Goal: Information Seeking & Learning: Learn about a topic

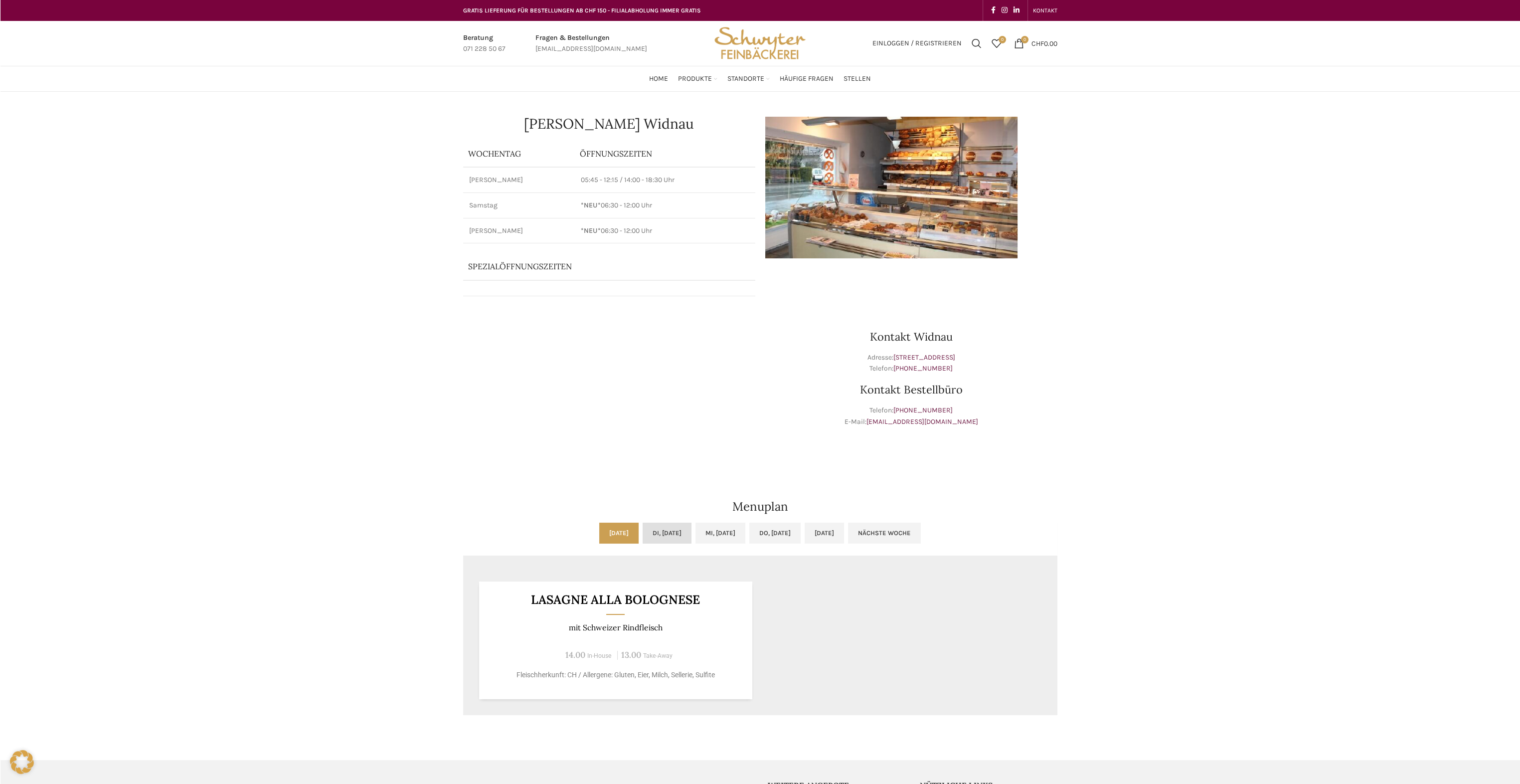
click at [648, 532] on link "Di, [DATE]" at bounding box center [667, 533] width 49 height 21
click at [794, 532] on link "Do, [DATE]" at bounding box center [775, 533] width 51 height 21
click at [844, 530] on link "[DATE]" at bounding box center [824, 533] width 39 height 21
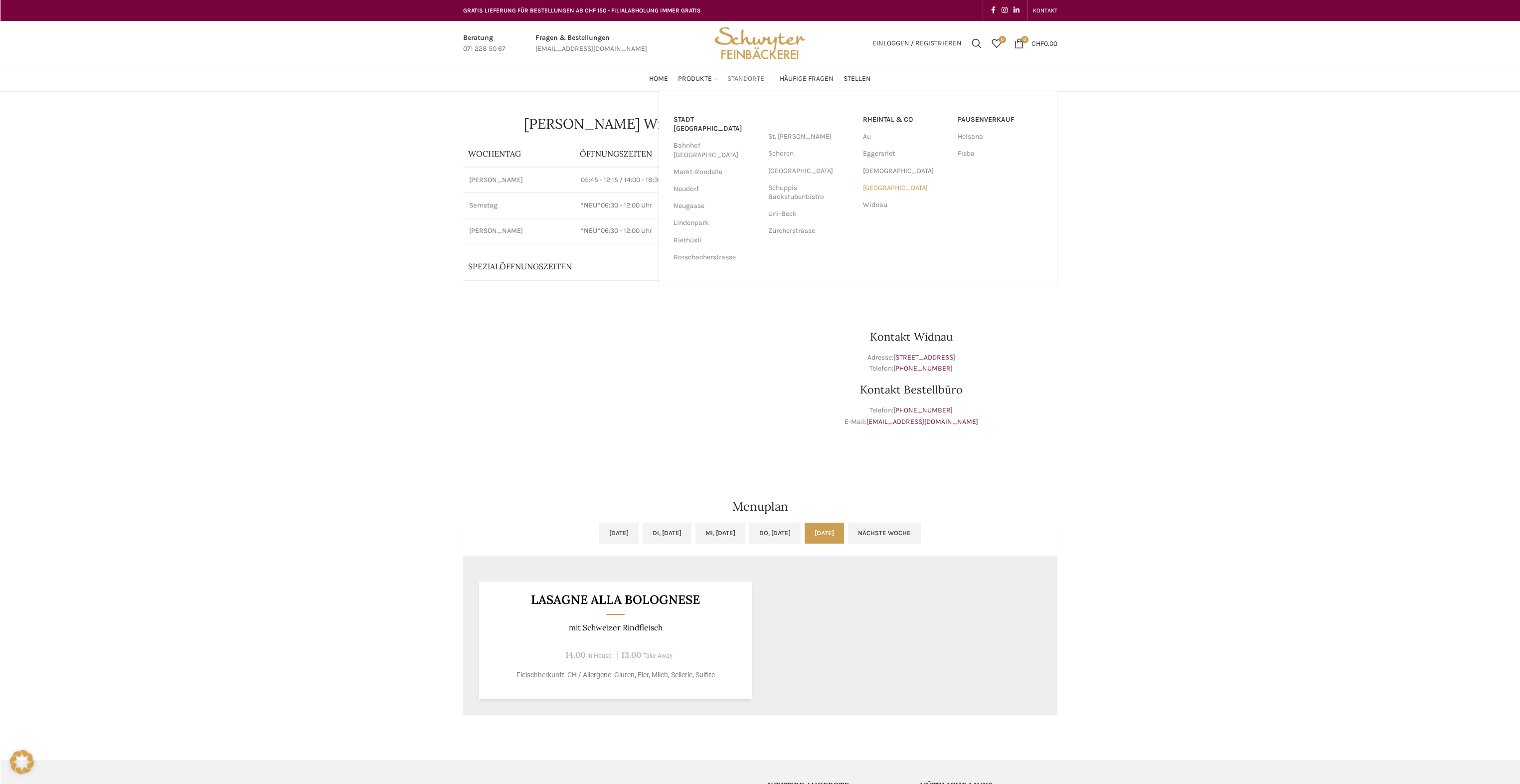
click at [893, 187] on link "[GEOGRAPHIC_DATA]" at bounding box center [905, 188] width 85 height 17
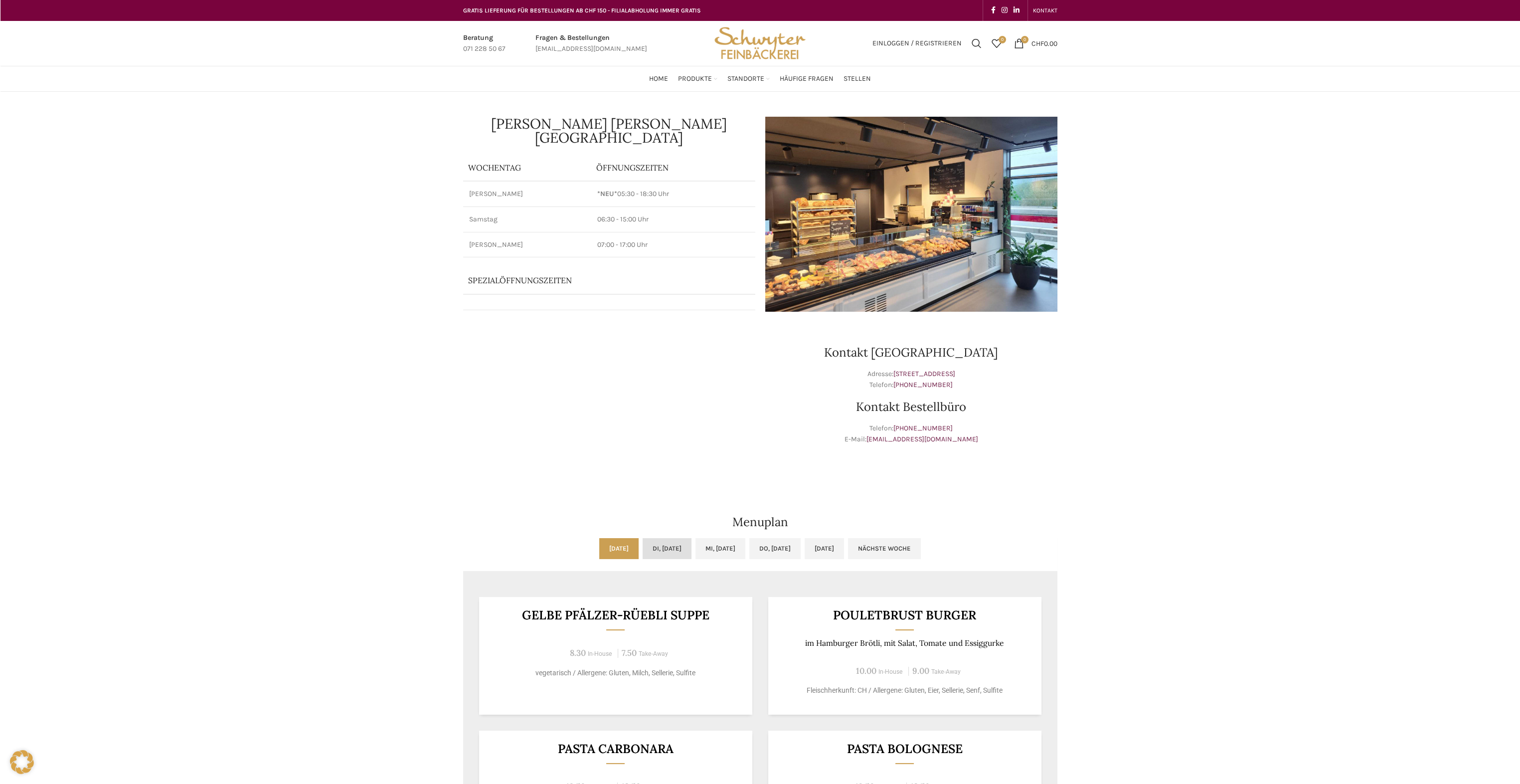
click at [669, 549] on link "Di, [DATE]" at bounding box center [667, 548] width 49 height 21
click at [722, 546] on link "Mi, [DATE]" at bounding box center [720, 548] width 50 height 21
click at [783, 547] on link "Do, [DATE]" at bounding box center [775, 548] width 51 height 21
click at [844, 546] on link "[DATE]" at bounding box center [824, 548] width 39 height 21
click at [668, 549] on link "Di, [DATE]" at bounding box center [667, 548] width 49 height 21
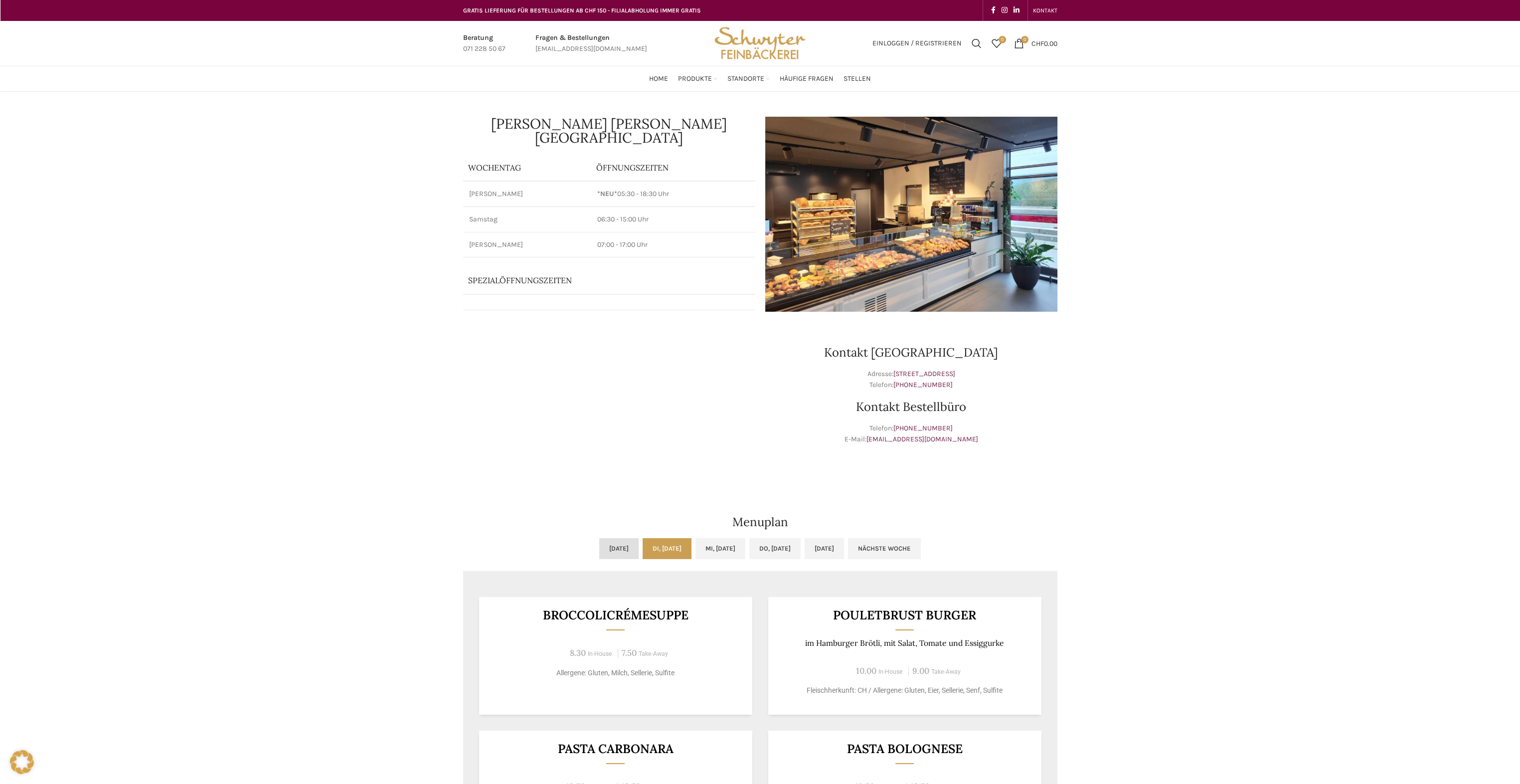
click at [599, 549] on link "[DATE]" at bounding box center [619, 548] width 39 height 21
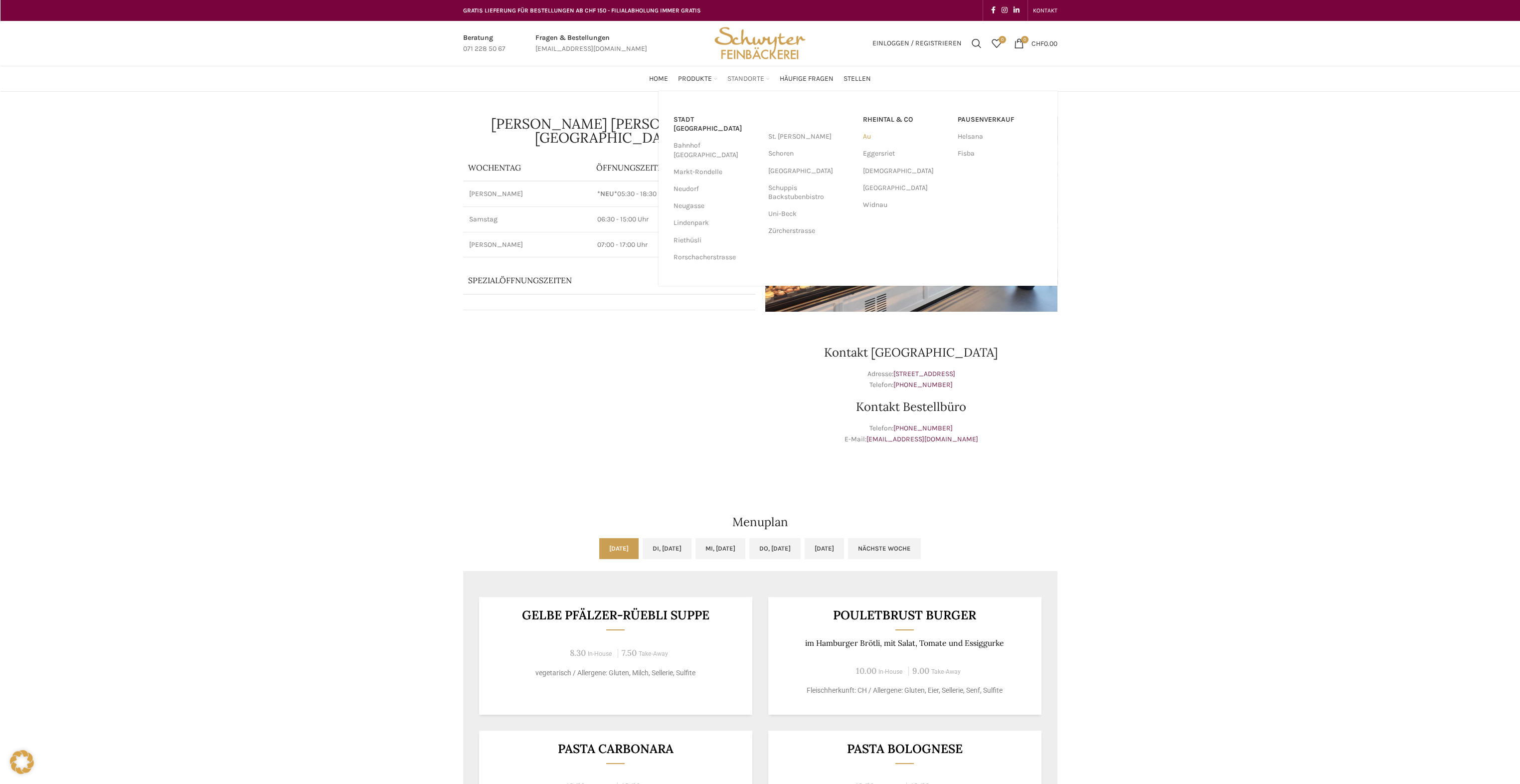
click at [868, 136] on link "Au" at bounding box center [905, 137] width 85 height 17
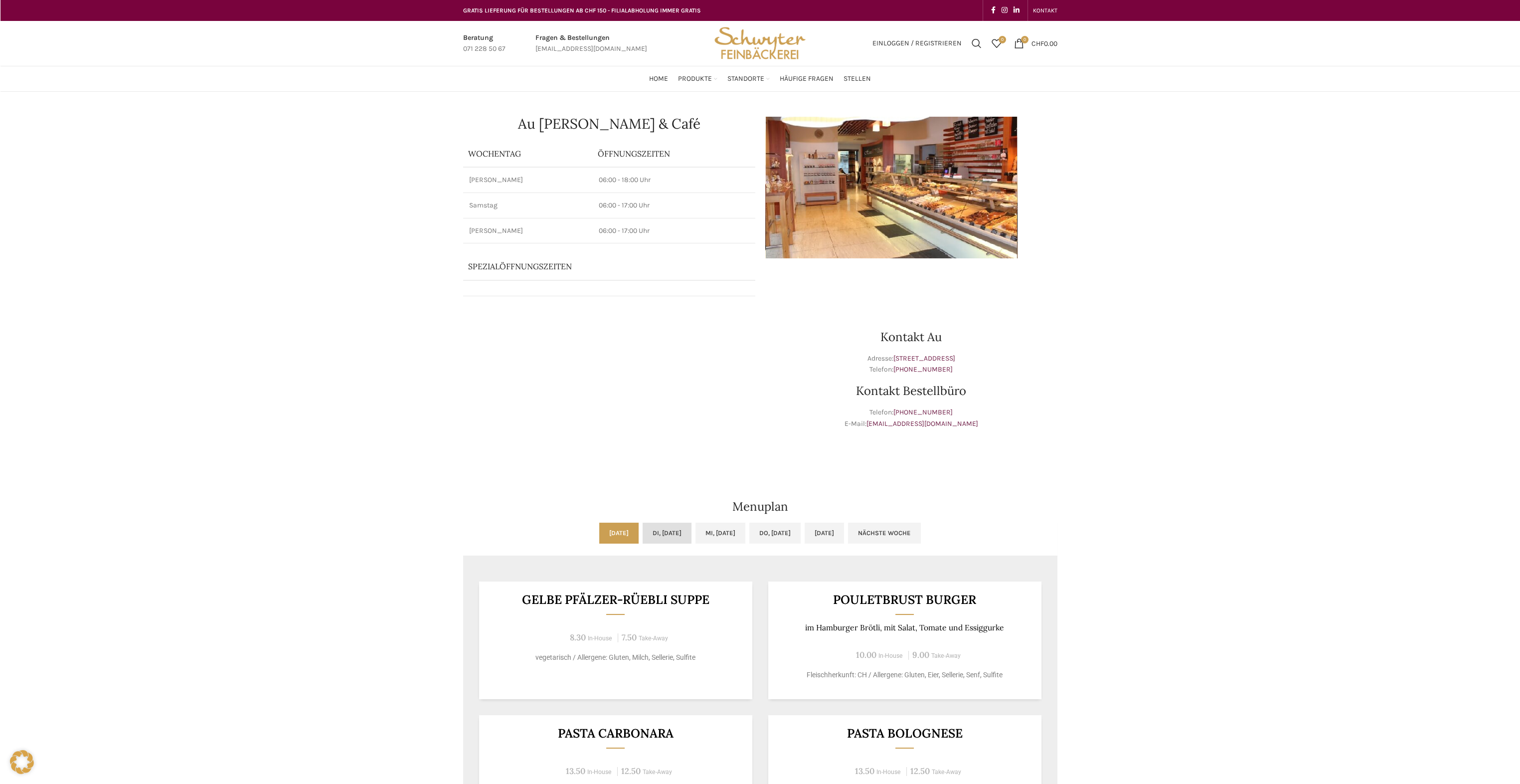
click at [662, 535] on link "Di, [DATE]" at bounding box center [667, 533] width 49 height 21
click at [790, 527] on link "Do, [DATE]" at bounding box center [775, 533] width 51 height 21
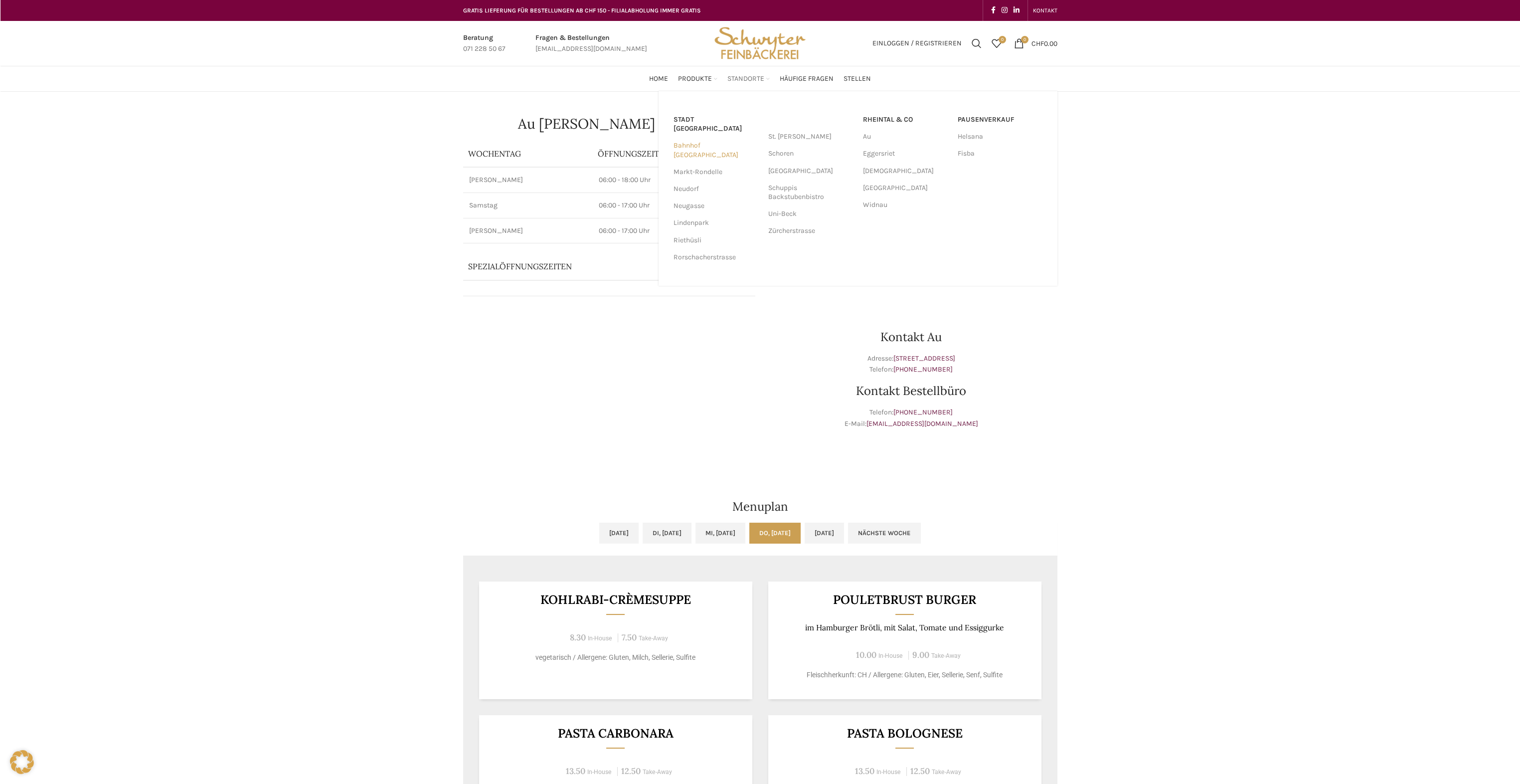
click at [708, 137] on link "Bahnhof [GEOGRAPHIC_DATA]" at bounding box center [716, 150] width 85 height 26
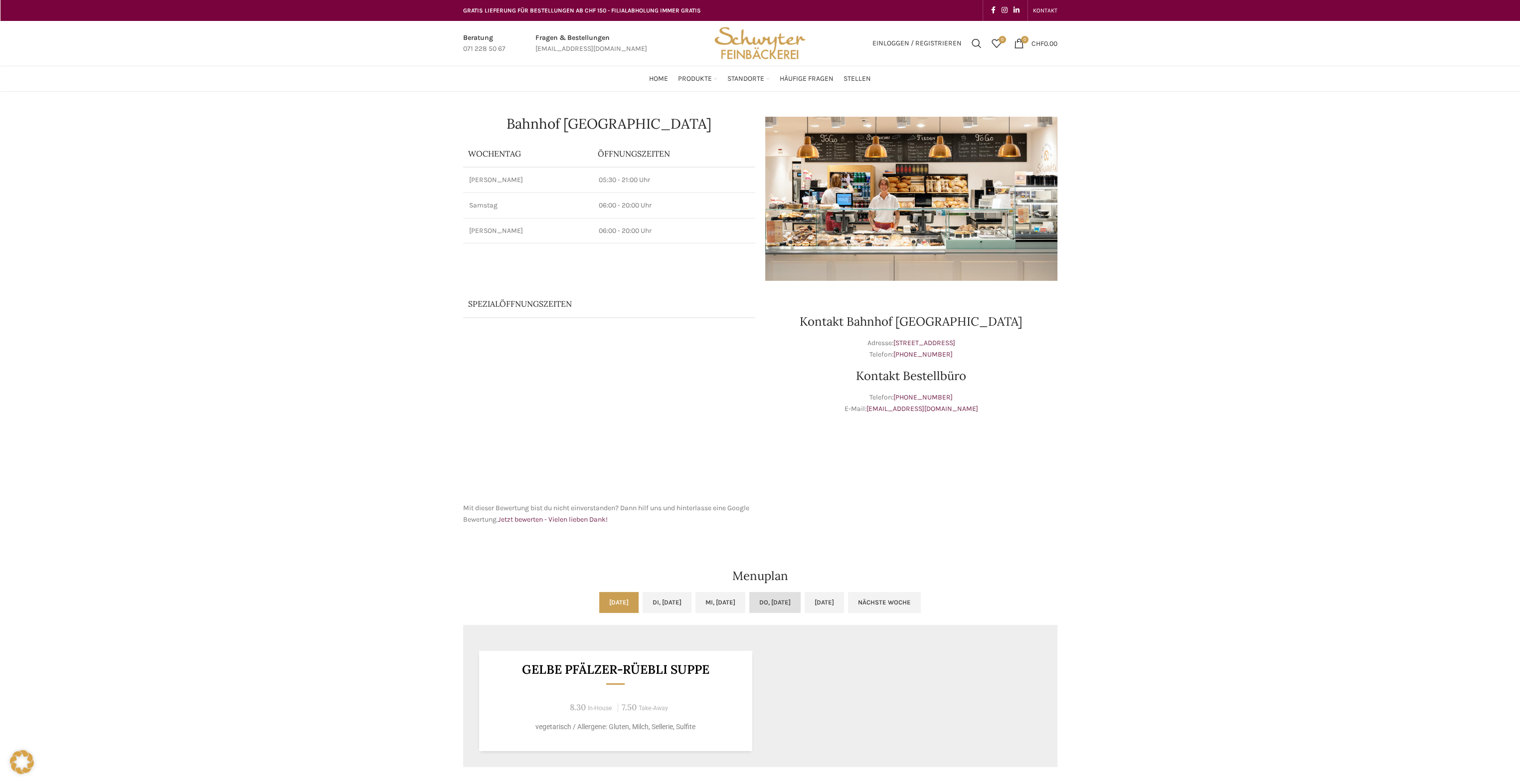
click at [794, 600] on link "Do, [DATE]" at bounding box center [775, 601] width 51 height 21
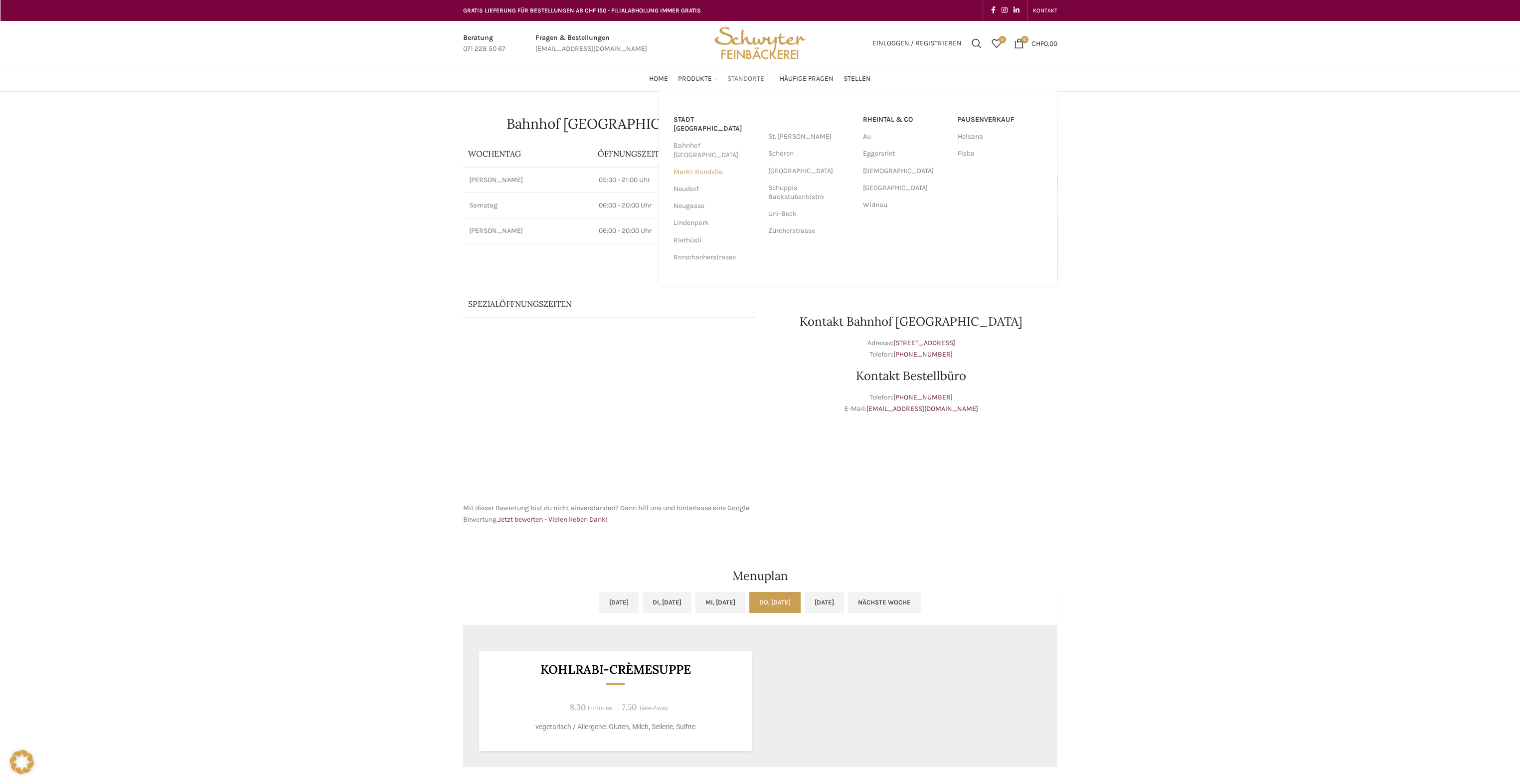
click at [709, 164] on link "Markt-Rondelle" at bounding box center [716, 172] width 85 height 17
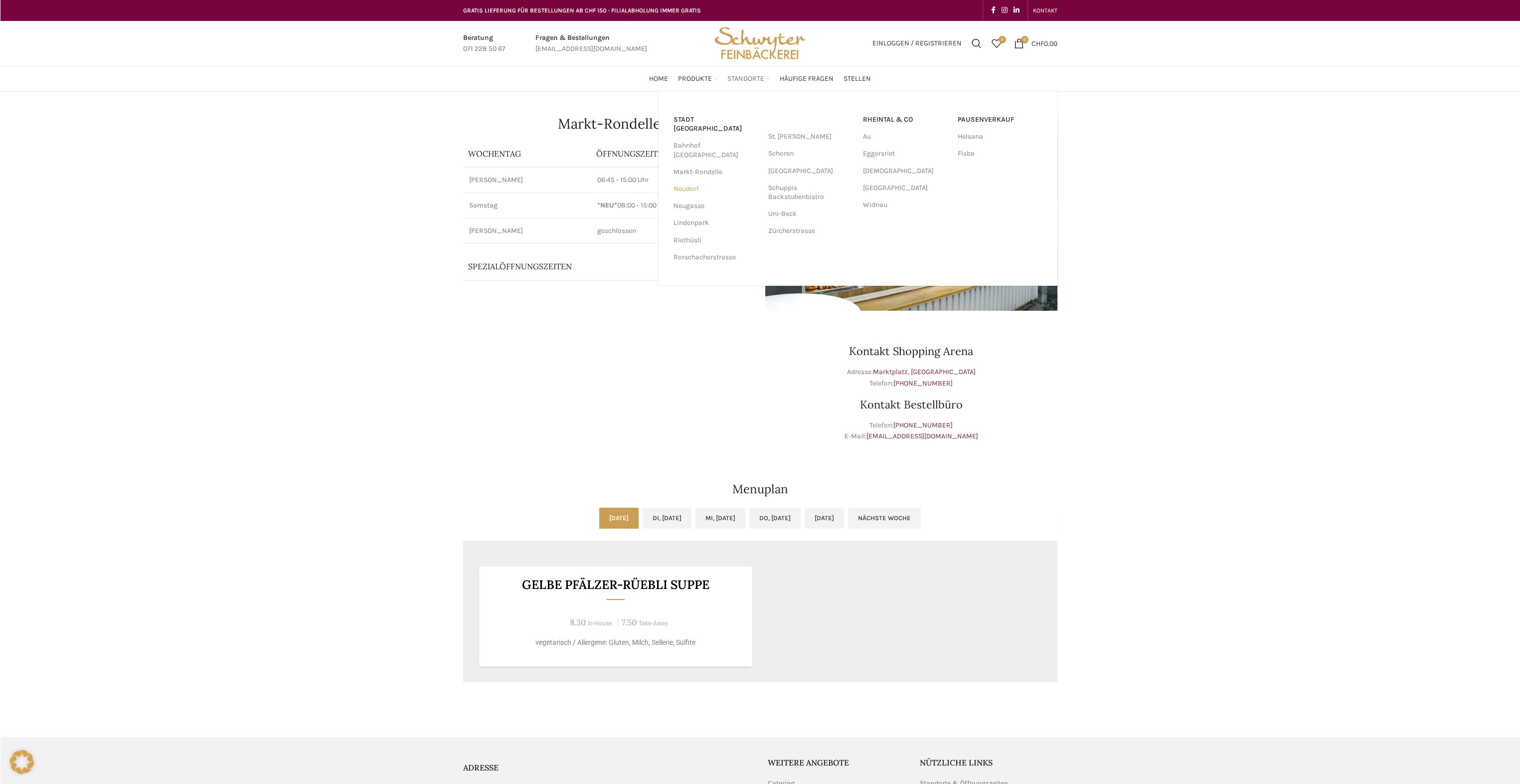
click at [698, 180] on link "Neudorf" at bounding box center [716, 189] width 85 height 17
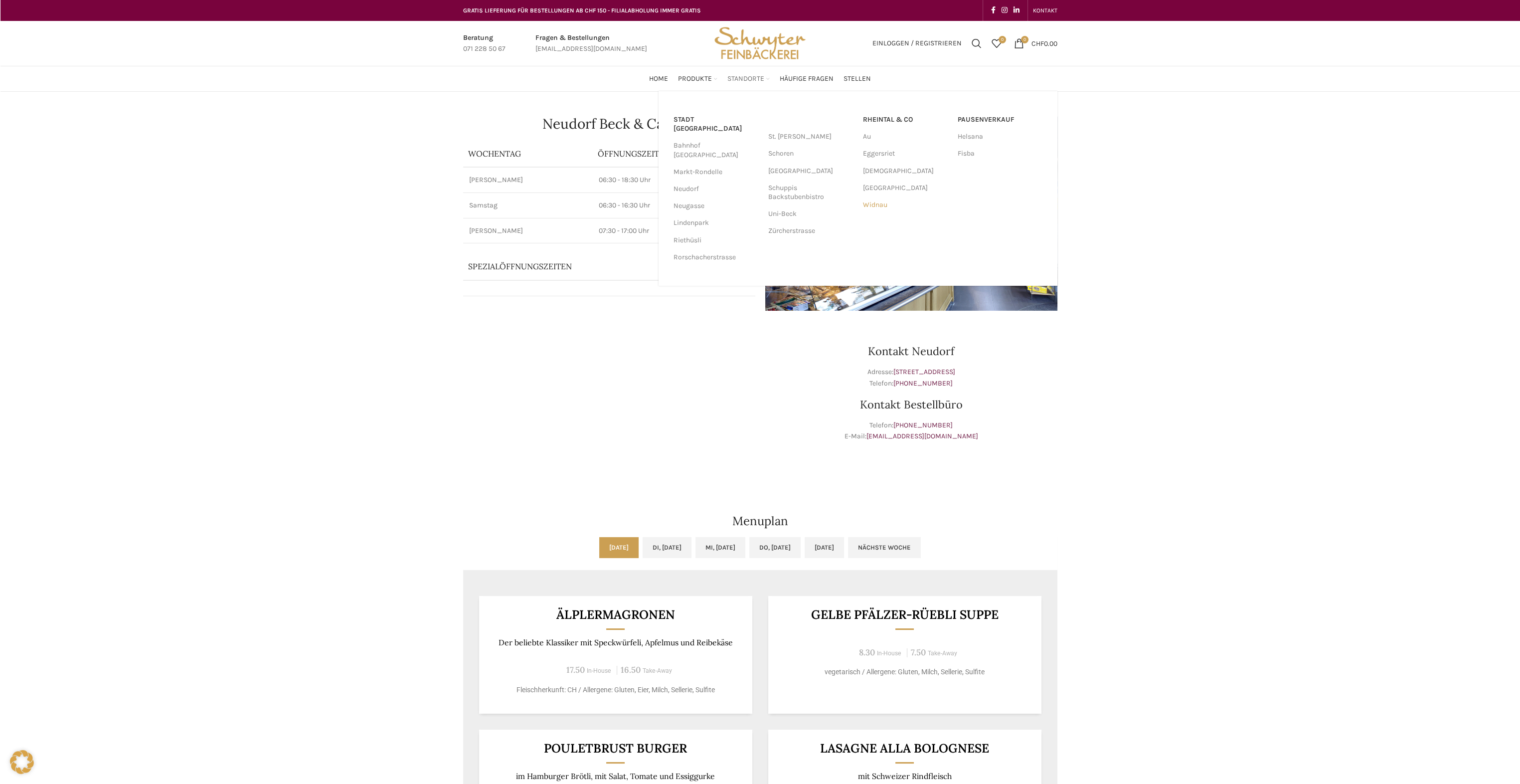
click at [876, 205] on link "Widnau" at bounding box center [905, 205] width 85 height 17
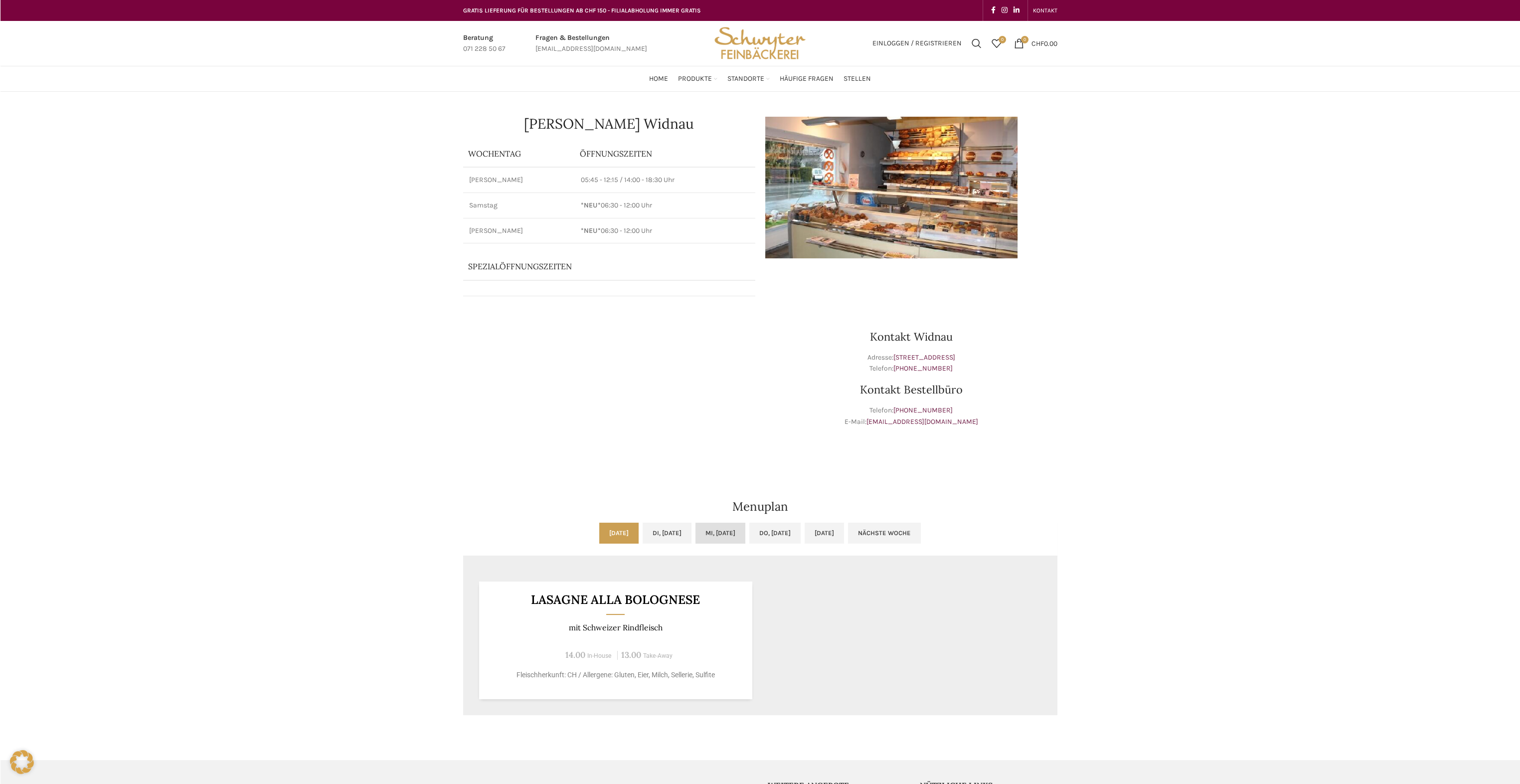
click at [720, 530] on link "Mi, [DATE]" at bounding box center [720, 533] width 50 height 21
click at [672, 530] on link "Di, [DATE]" at bounding box center [667, 533] width 49 height 21
